Goal: Contribute content: Add original content to the website for others to see

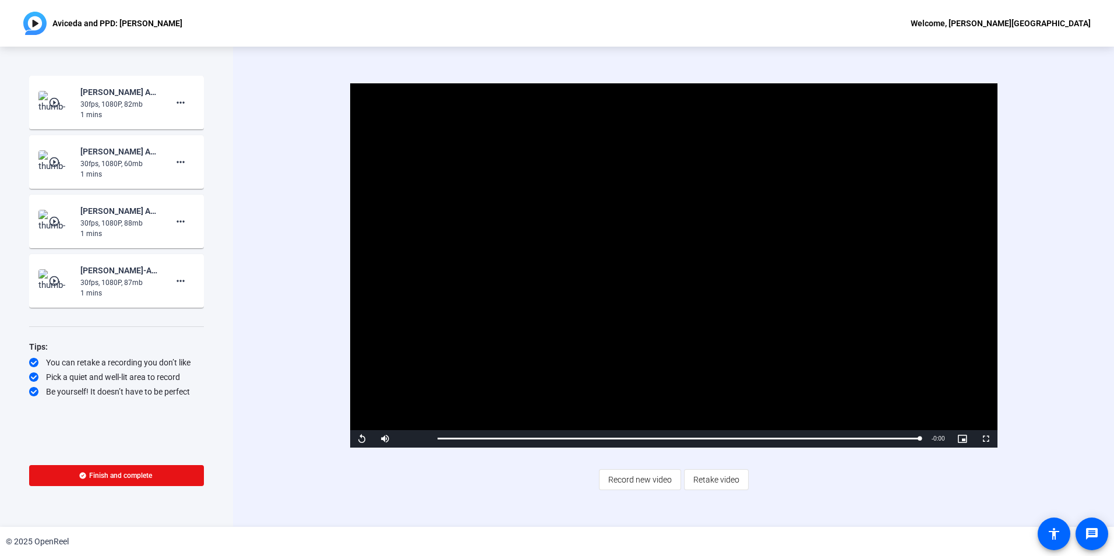
click at [55, 283] on mat-icon "play_circle_outline" at bounding box center [55, 281] width 14 height 12
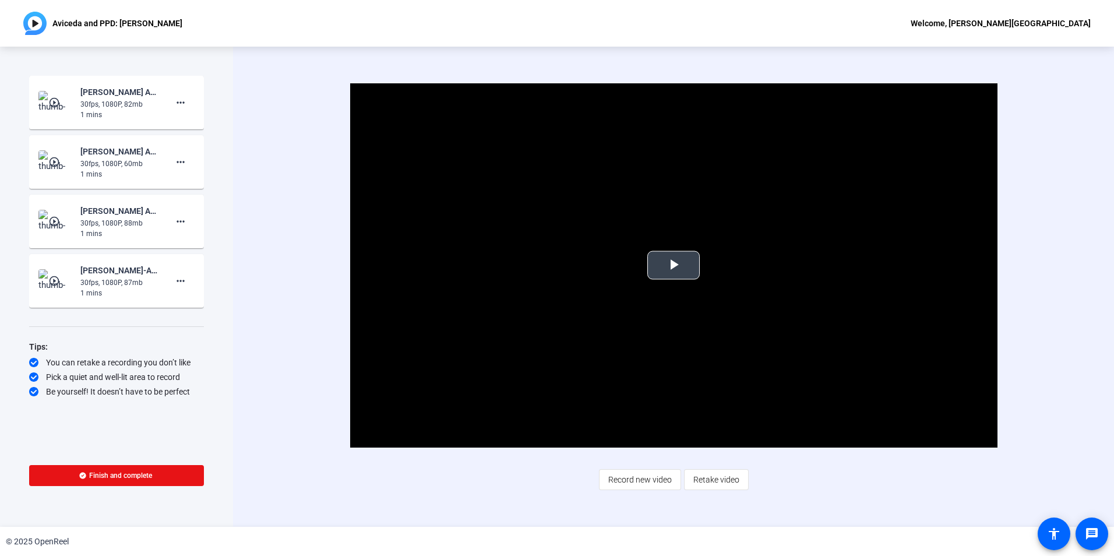
click at [674, 265] on span "Video Player" at bounding box center [674, 265] width 0 height 0
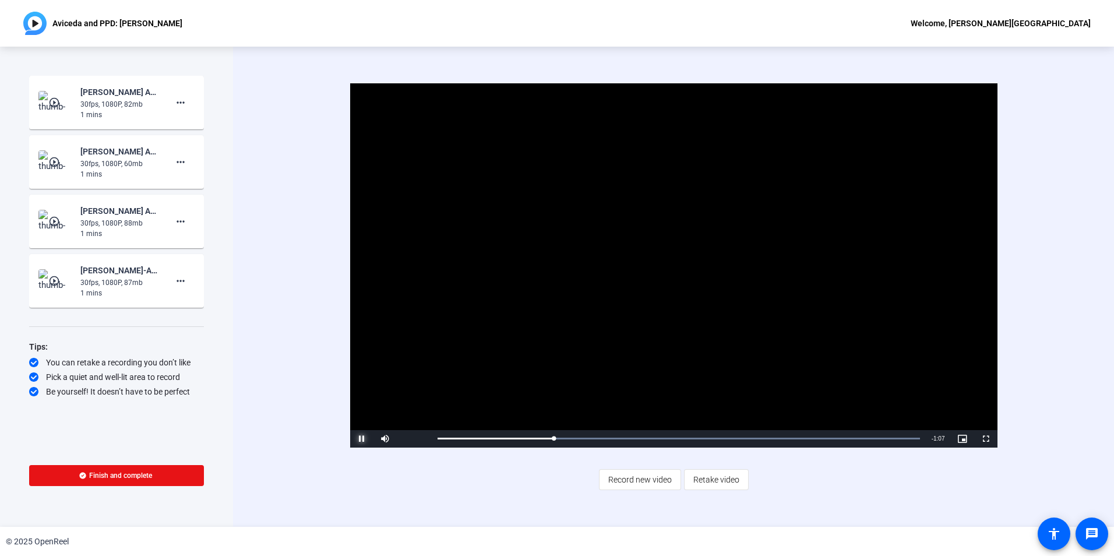
click at [358, 439] on span "Video Player" at bounding box center [361, 439] width 23 height 0
drag, startPoint x: 553, startPoint y: 437, endPoint x: 424, endPoint y: 439, distance: 128.8
click at [424, 439] on div "Play Mute 100% Current Time 0:00 / Duration 1:28 Loaded : 100.00% 0:00 0:00 Str…" at bounding box center [674, 438] width 648 height 17
click at [361, 439] on span "Video Player" at bounding box center [361, 439] width 23 height 0
click at [55, 104] on mat-icon "play_circle_outline" at bounding box center [55, 103] width 14 height 12
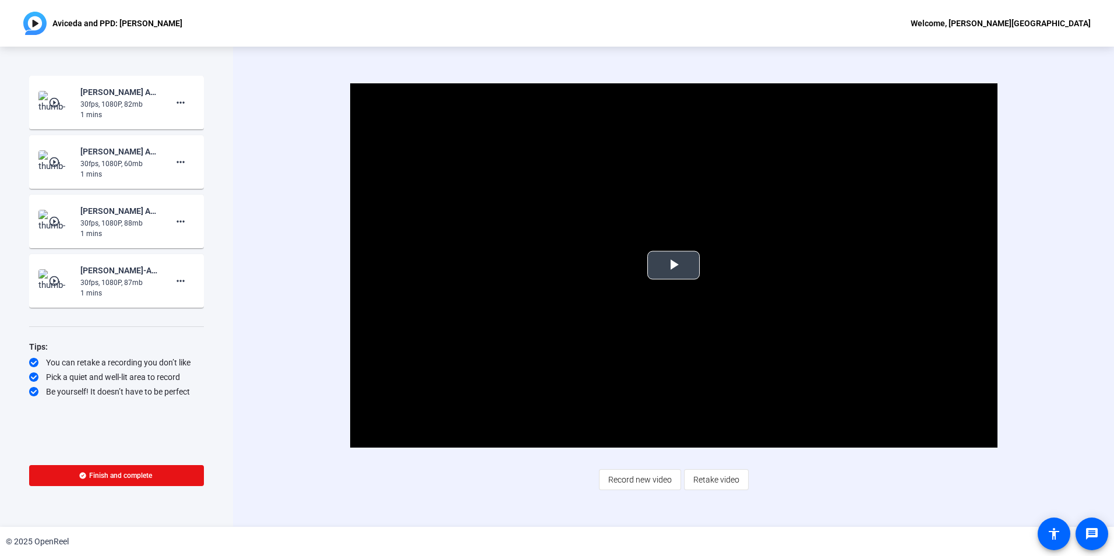
click at [674, 265] on span "Video Player" at bounding box center [674, 265] width 0 height 0
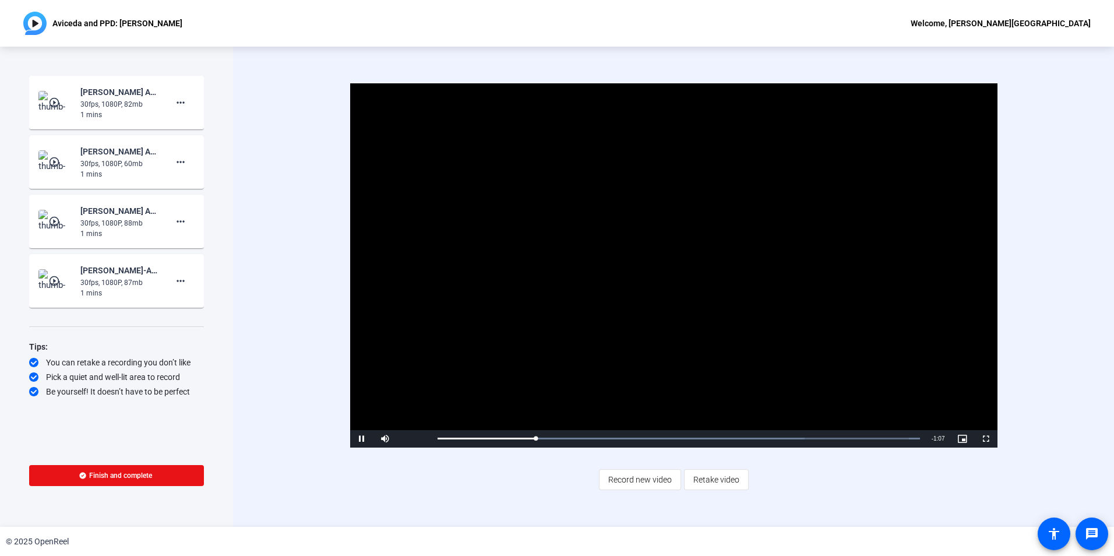
click at [59, 103] on mat-icon "play_circle_outline" at bounding box center [55, 103] width 14 height 12
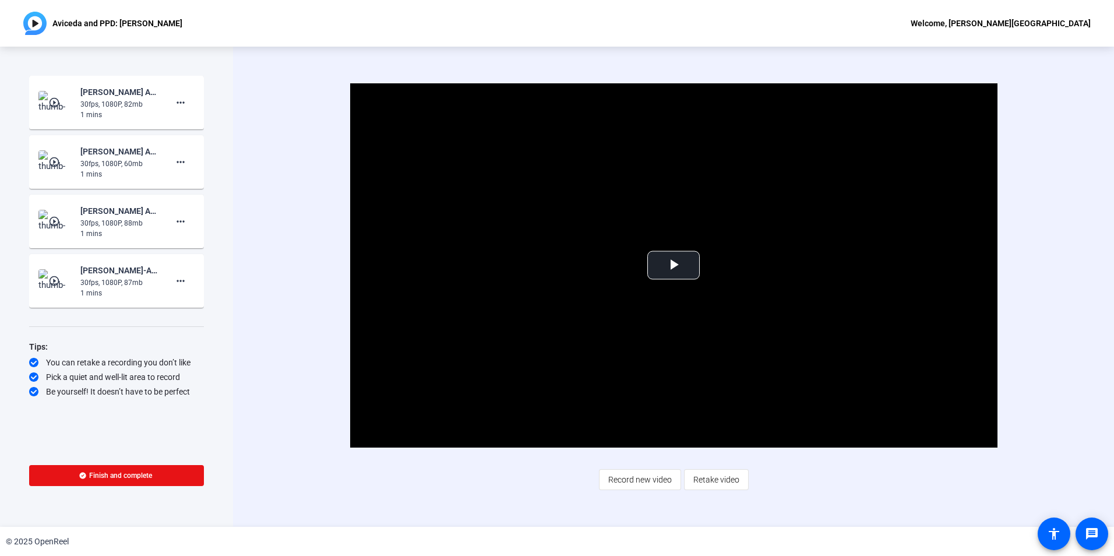
click at [52, 101] on mat-icon "play_circle_outline" at bounding box center [55, 103] width 14 height 12
click at [674, 265] on span "Video Player" at bounding box center [674, 265] width 0 height 0
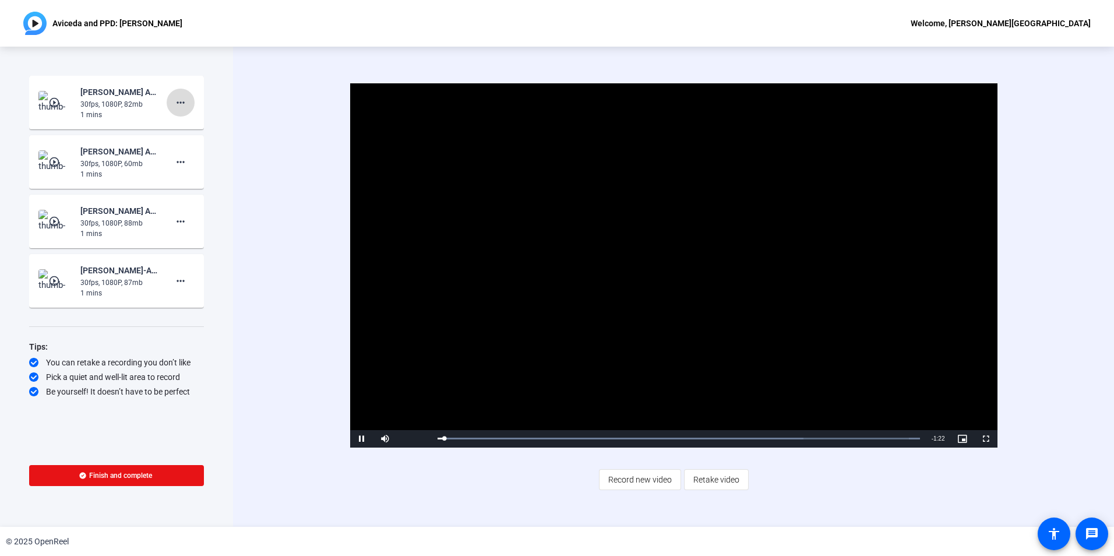
click at [181, 100] on mat-icon "more_horiz" at bounding box center [181, 103] width 14 height 14
click at [186, 123] on span "Delete clip" at bounding box center [199, 127] width 47 height 14
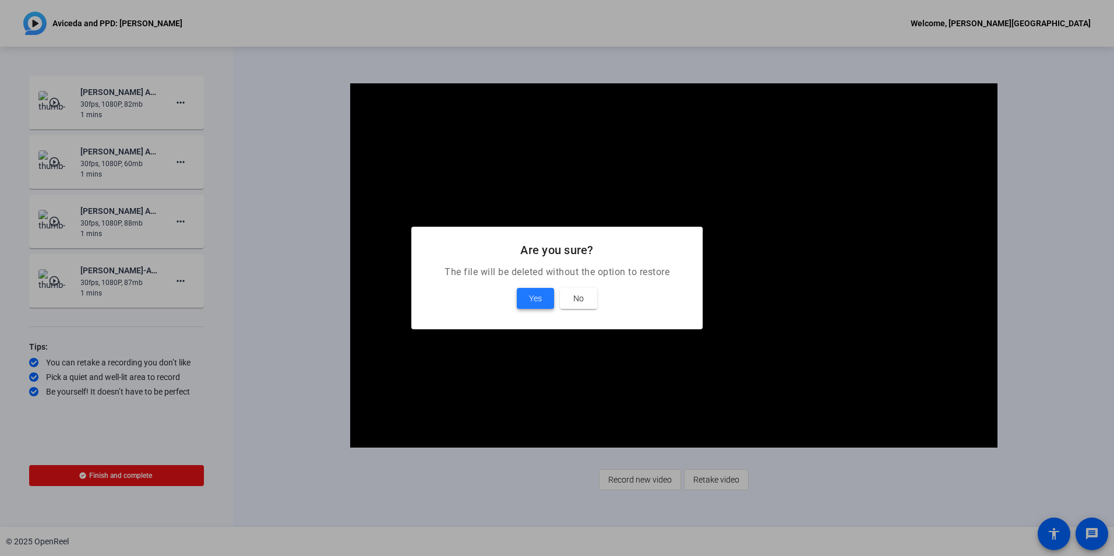
click at [529, 296] on button "Yes" at bounding box center [535, 298] width 37 height 21
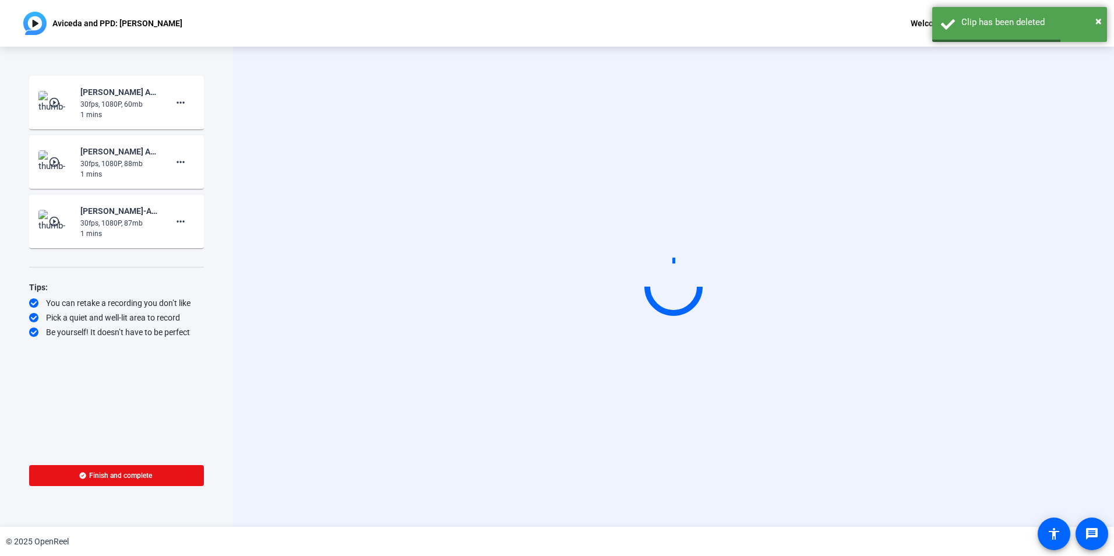
click at [52, 101] on mat-icon "play_circle_outline" at bounding box center [55, 103] width 14 height 12
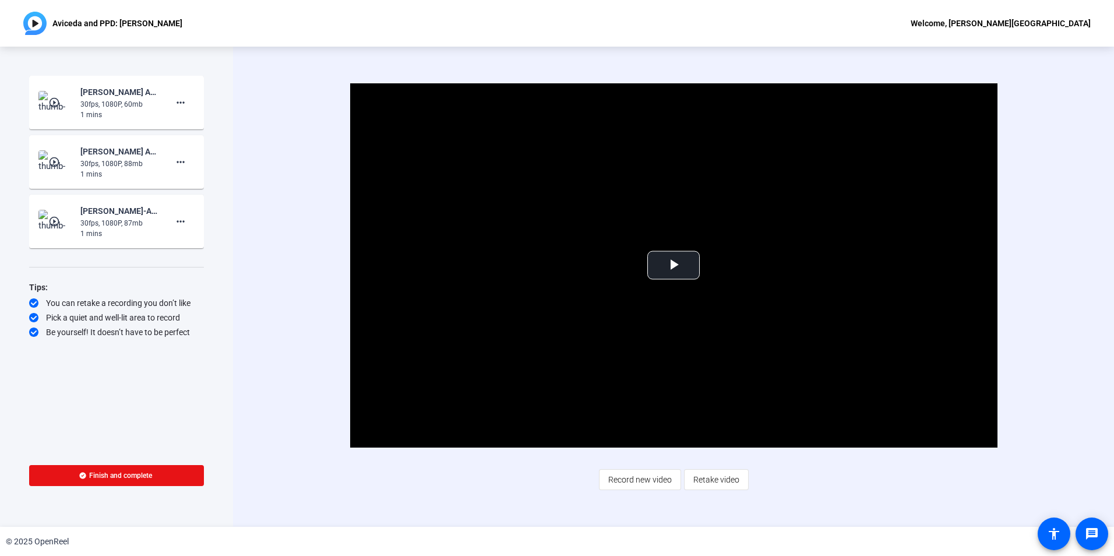
click at [50, 99] on mat-icon "play_circle_outline" at bounding box center [55, 103] width 14 height 12
click at [674, 265] on span "Video Player" at bounding box center [674, 265] width 0 height 0
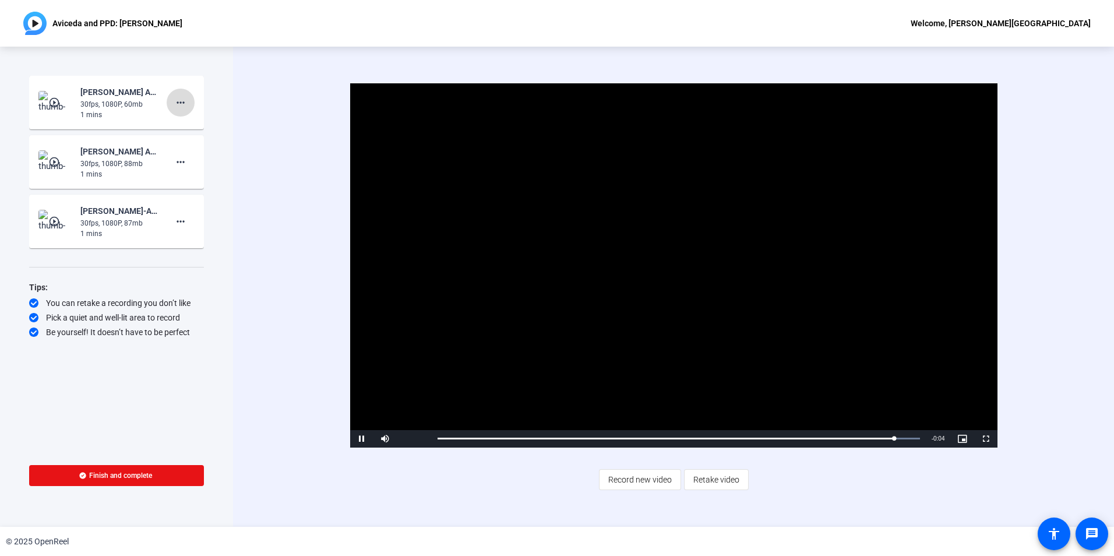
click at [180, 103] on mat-icon "more_horiz" at bounding box center [181, 103] width 14 height 14
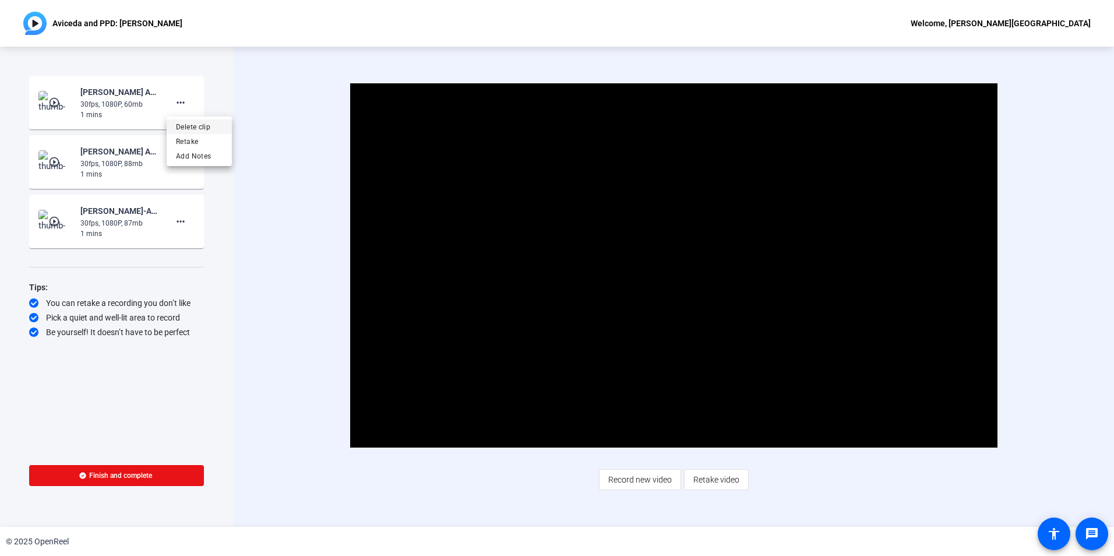
click at [188, 127] on span "Delete clip" at bounding box center [199, 127] width 47 height 14
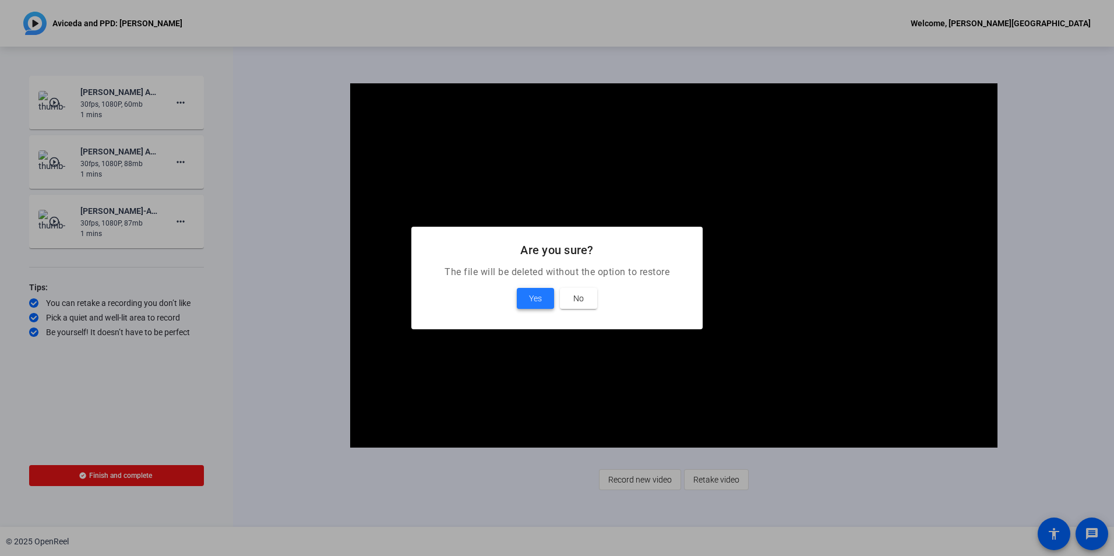
click at [537, 304] on span "Yes" at bounding box center [535, 298] width 13 height 14
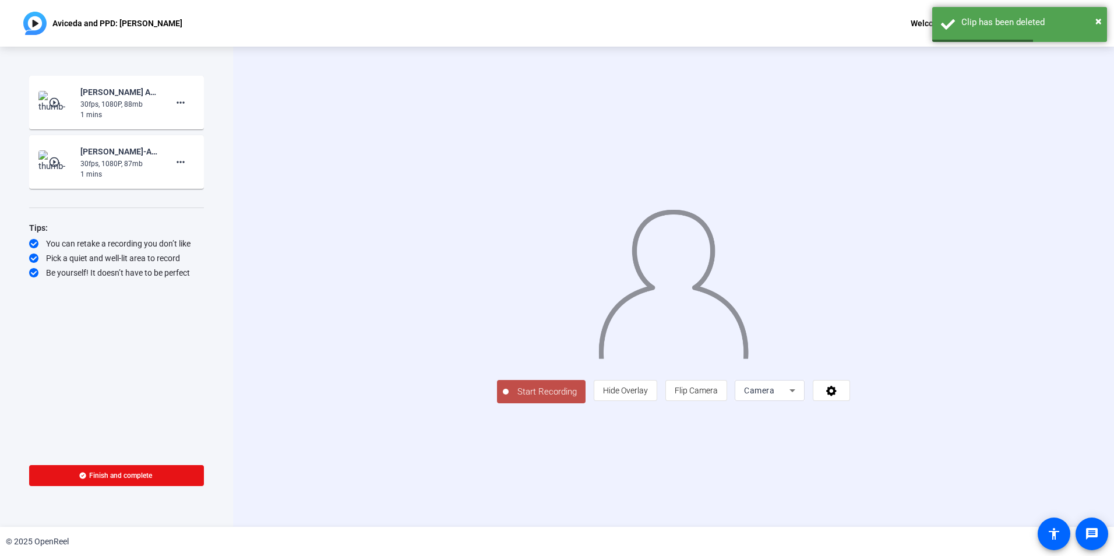
click at [68, 106] on img at bounding box center [55, 102] width 34 height 23
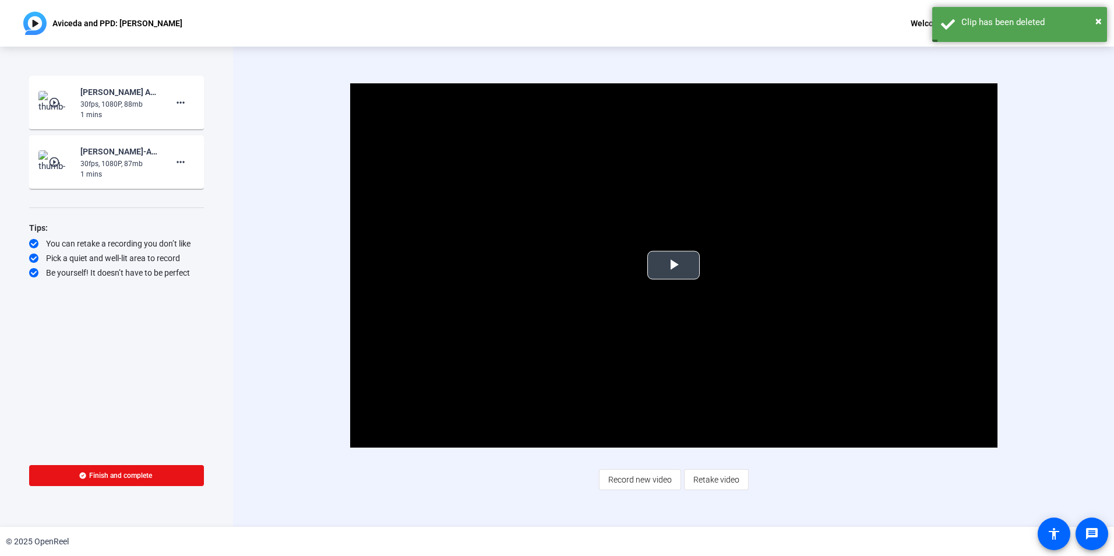
click at [674, 265] on span "Video Player" at bounding box center [674, 265] width 0 height 0
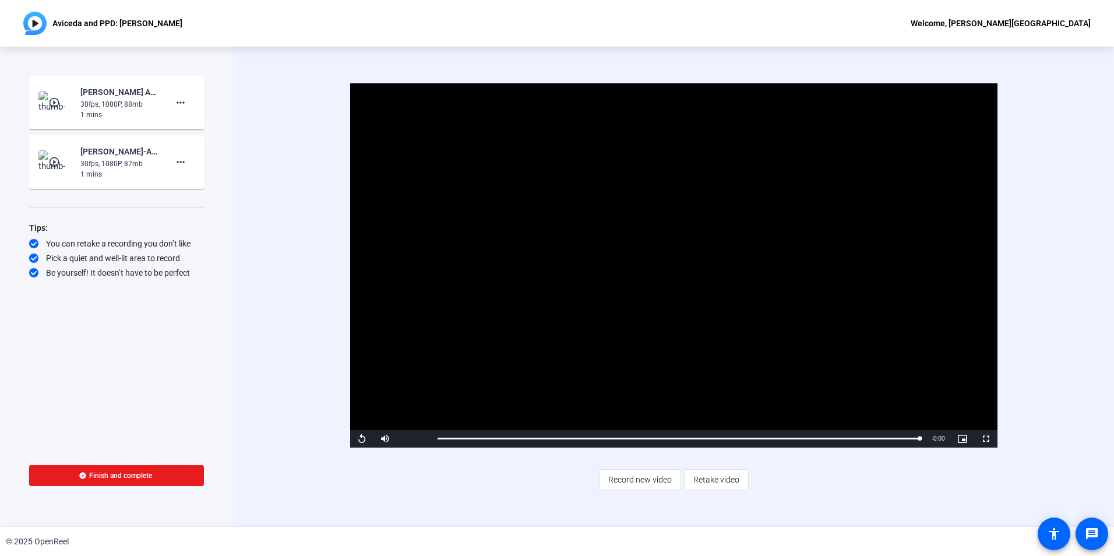
click at [146, 477] on span "Finish and complete" at bounding box center [120, 475] width 63 height 9
